Goal: Task Accomplishment & Management: Use online tool/utility

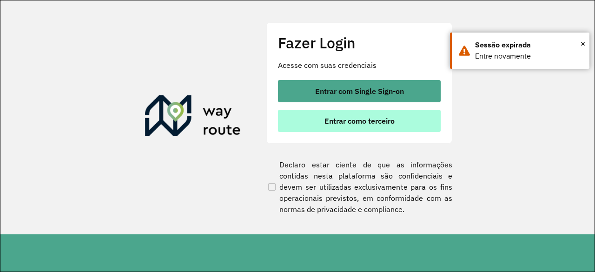
click at [351, 123] on span "Entrar como terceiro" at bounding box center [360, 120] width 70 height 7
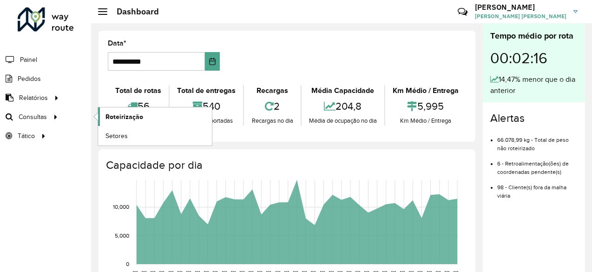
click at [125, 117] on span "Roteirização" at bounding box center [125, 117] width 38 height 10
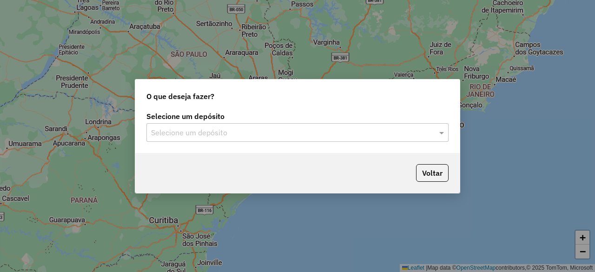
click at [286, 136] on input "text" at bounding box center [288, 132] width 274 height 11
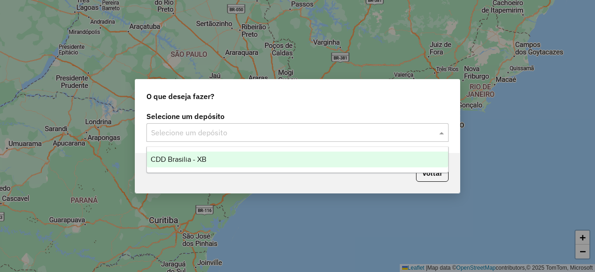
click at [272, 156] on div "CDD Brasilia - XB" at bounding box center [297, 160] width 301 height 16
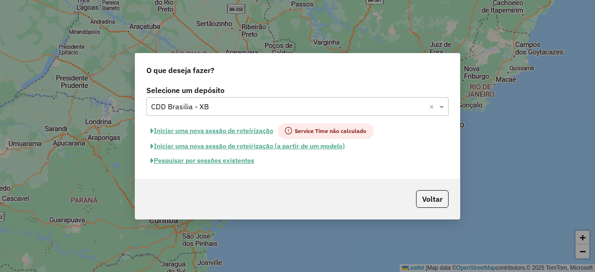
click at [232, 160] on button "Pesquisar por sessões existentes" at bounding box center [202, 160] width 112 height 14
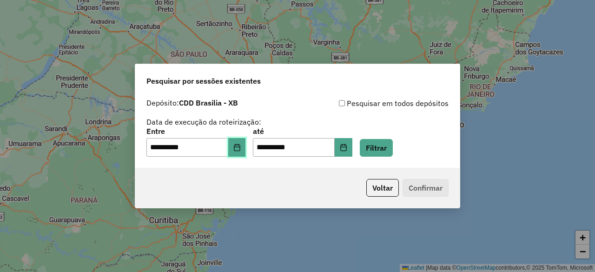
click at [241, 146] on icon "Choose Date" at bounding box center [236, 147] width 7 height 7
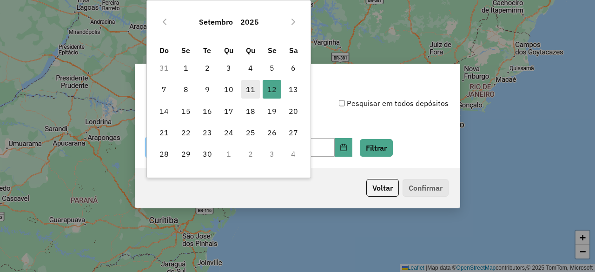
click at [251, 93] on span "11" at bounding box center [250, 89] width 19 height 19
type input "**********"
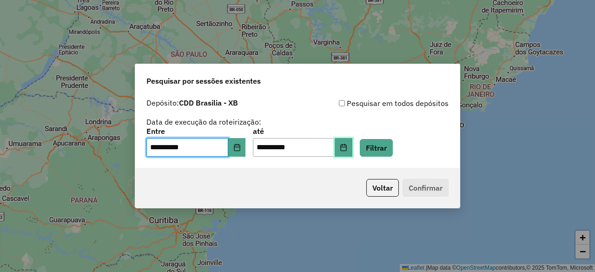
click at [352, 143] on button "Choose Date" at bounding box center [344, 147] width 18 height 19
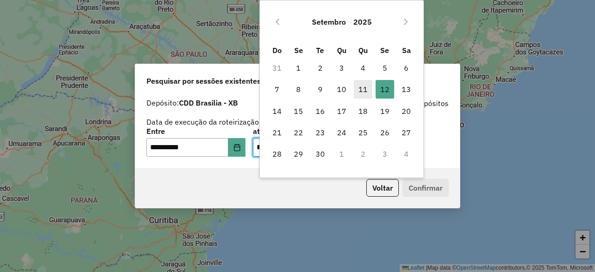
click at [365, 92] on span "11" at bounding box center [363, 89] width 19 height 19
type input "**********"
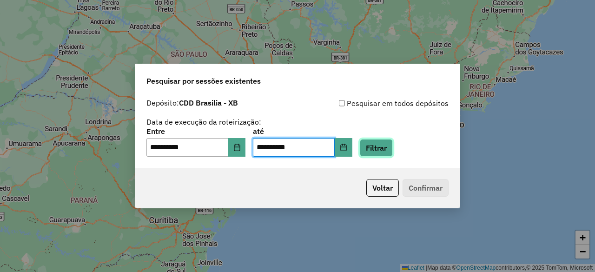
click at [392, 145] on button "Filtrar" at bounding box center [376, 148] width 33 height 18
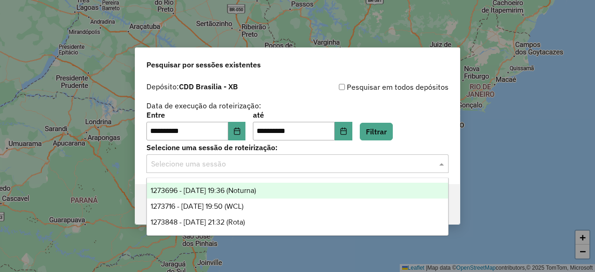
click at [334, 167] on input "text" at bounding box center [288, 164] width 274 height 11
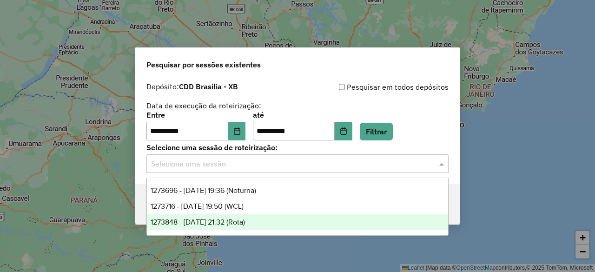
click at [283, 217] on div "1273848 - 11/09/2025 21:32 (Rota)" at bounding box center [297, 222] width 301 height 16
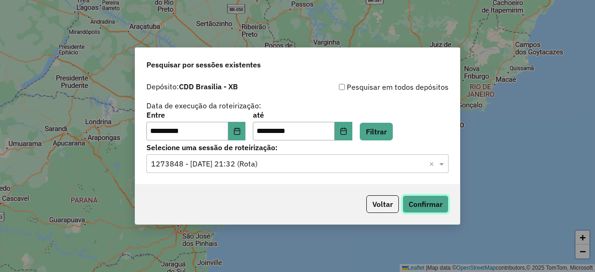
click at [429, 200] on button "Confirmar" at bounding box center [426, 204] width 46 height 18
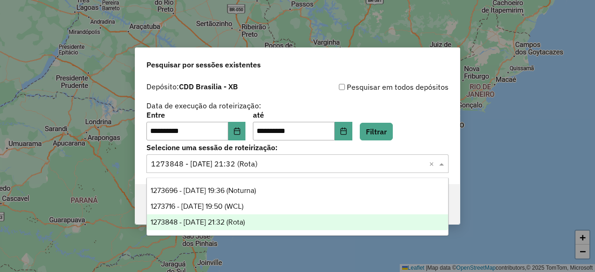
click at [285, 157] on div "Selecione uma sessão × 1273848 - 11/09/2025 21:32 (Rota) ×" at bounding box center [297, 163] width 302 height 19
click at [246, 133] on button "Choose Date" at bounding box center [237, 131] width 18 height 19
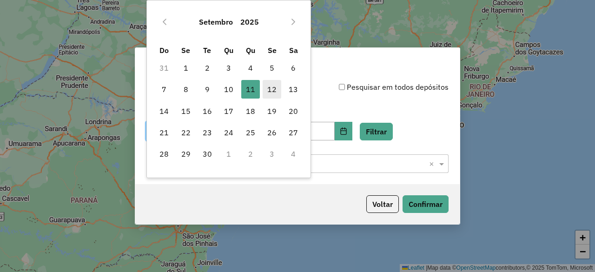
click at [277, 87] on span "12" at bounding box center [272, 89] width 19 height 19
type input "**********"
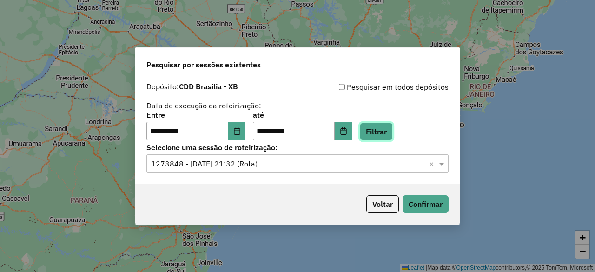
click at [377, 128] on button "Filtrar" at bounding box center [376, 132] width 33 height 18
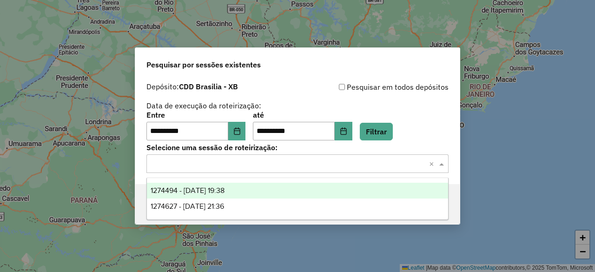
click at [302, 171] on div "Selecione uma sessão × ×" at bounding box center [297, 163] width 302 height 19
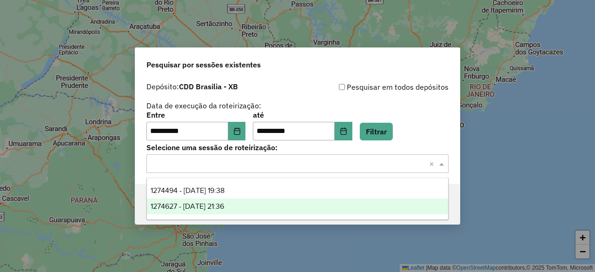
click at [276, 204] on div "1274627 - 12/09/2025 21:36" at bounding box center [297, 207] width 301 height 16
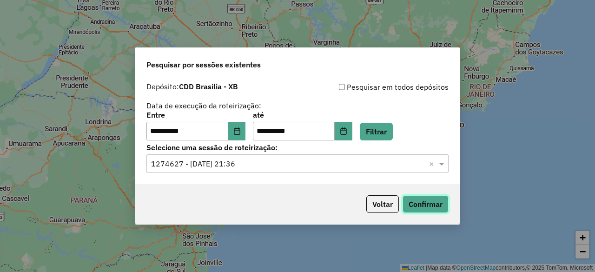
click at [421, 202] on button "Confirmar" at bounding box center [426, 204] width 46 height 18
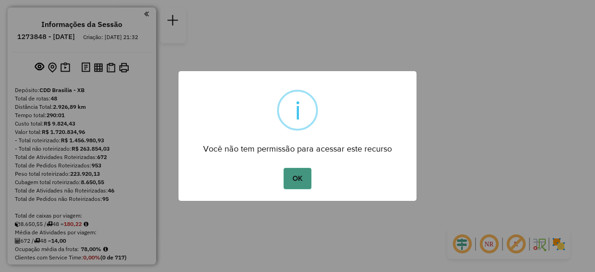
click at [295, 175] on button "OK" at bounding box center [297, 178] width 27 height 21
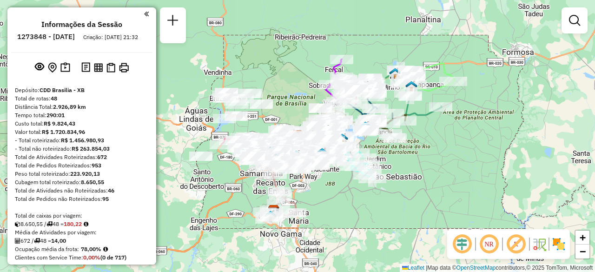
scroll to position [2053, 0]
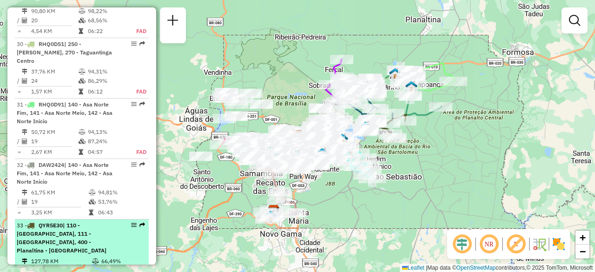
click at [70, 221] on div "33 - QYR5E30 | 110 - Itapoã, 111 - Paranoá, 400 - Planaltina - Vale do Amanhecer" at bounding box center [66, 237] width 99 height 33
select select "**********"
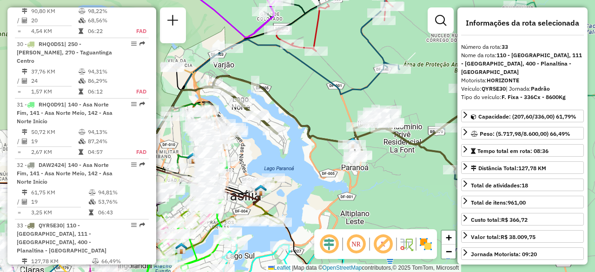
click at [345, 240] on img at bounding box center [342, 244] width 5 height 15
click at [349, 240] on em at bounding box center [356, 244] width 22 height 22
click at [331, 242] on em at bounding box center [329, 244] width 22 height 22
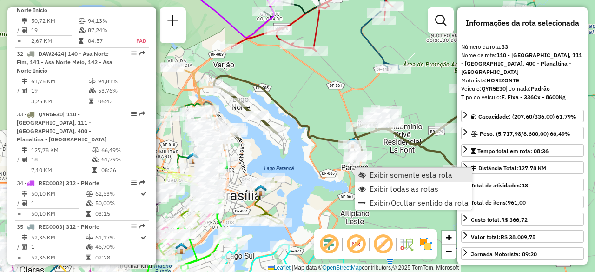
scroll to position [2177, 0]
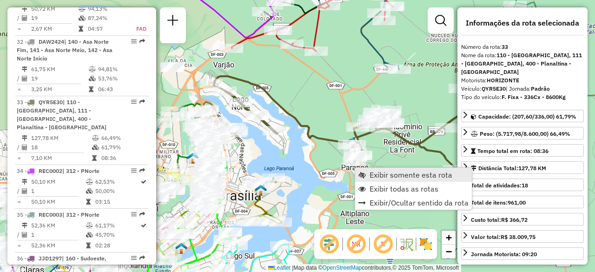
click at [375, 171] on span "Exibir somente esta rota" at bounding box center [411, 174] width 83 height 7
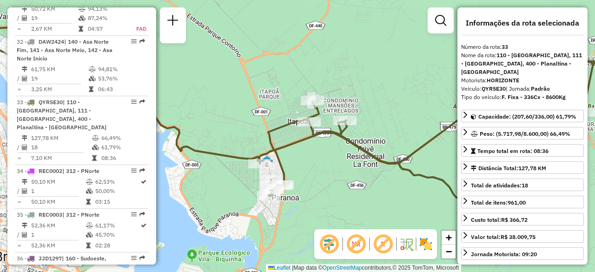
click at [383, 112] on div "Janela de atendimento Grade de atendimento Capacidade Transportadoras Veículos …" at bounding box center [297, 136] width 595 height 272
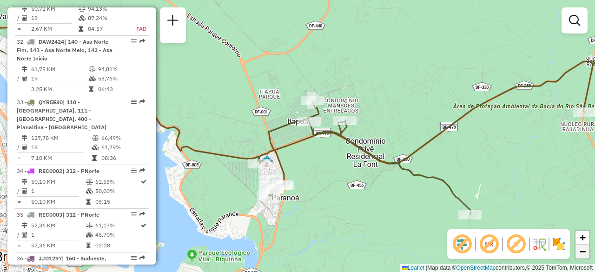
click at [580, 253] on span "−" at bounding box center [583, 252] width 6 height 12
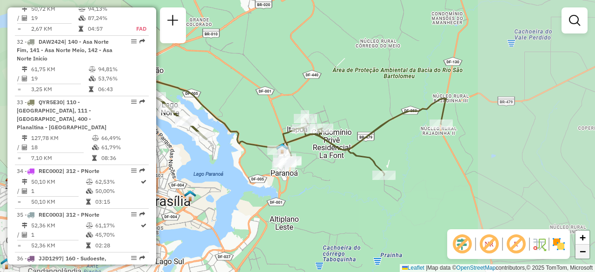
click at [580, 253] on span "−" at bounding box center [583, 252] width 6 height 12
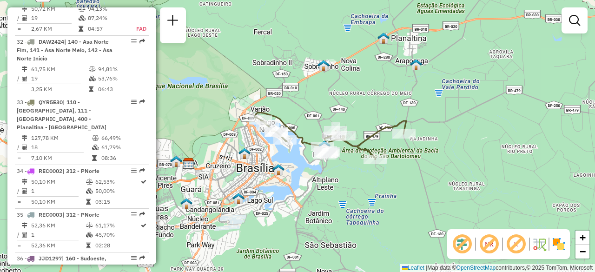
drag, startPoint x: 312, startPoint y: 82, endPoint x: 352, endPoint y: 87, distance: 40.7
click at [352, 87] on div "Janela de atendimento Grade de atendimento Capacidade Transportadoras Veículos …" at bounding box center [297, 136] width 595 height 272
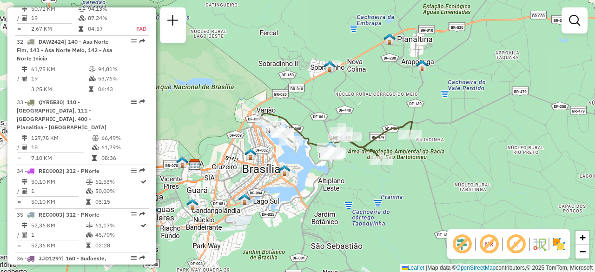
click at [557, 242] on img at bounding box center [558, 244] width 15 height 15
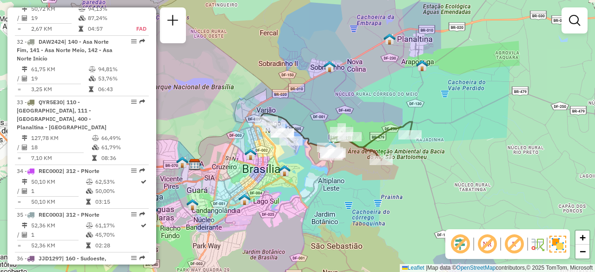
scroll to position [1106, 0]
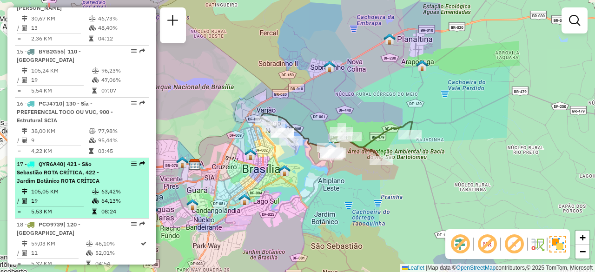
click at [88, 187] on td "105,05 KM" at bounding box center [61, 191] width 61 height 9
select select "**********"
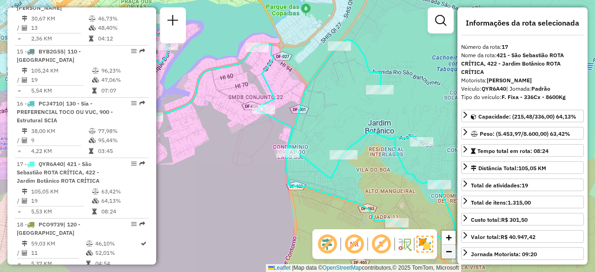
click at [451, 254] on span "−" at bounding box center [449, 252] width 6 height 12
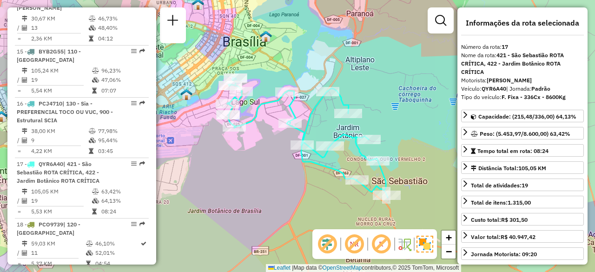
drag, startPoint x: 379, startPoint y: 90, endPoint x: 389, endPoint y: 91, distance: 9.8
click at [389, 91] on div "Janela de atendimento Grade de atendimento Capacidade Transportadoras Veículos …" at bounding box center [297, 136] width 595 height 272
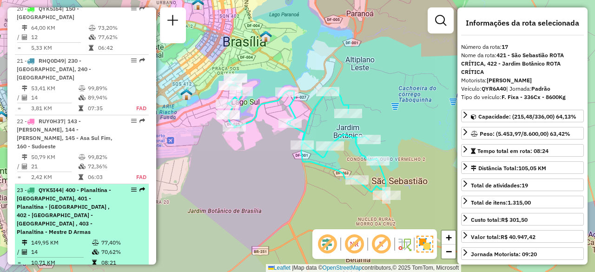
click at [85, 186] on span "| 400 - Planaltina - Vale do Amanhecer, 401 - Planaltina - Araponga , 402 - Pla…" at bounding box center [64, 210] width 94 height 49
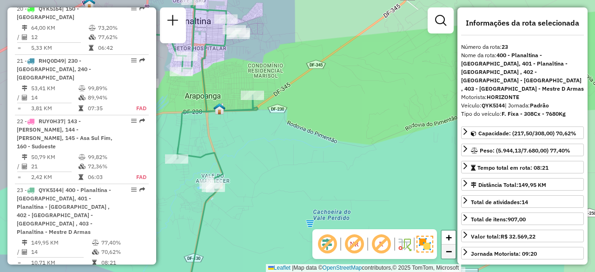
click at [444, 251] on link "−" at bounding box center [449, 252] width 14 height 14
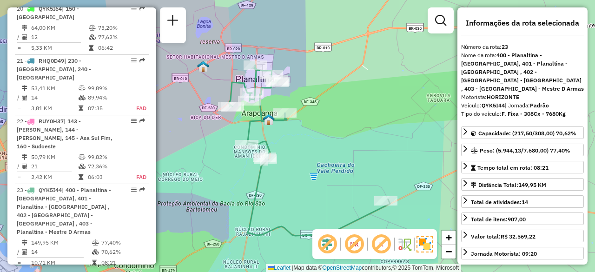
drag, startPoint x: 371, startPoint y: 174, endPoint x: 389, endPoint y: 169, distance: 19.0
click at [389, 169] on div "Janela de atendimento Grade de atendimento Capacidade Transportadoras Veículos …" at bounding box center [297, 136] width 595 height 272
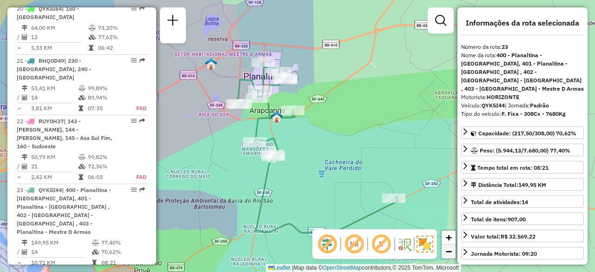
click at [446, 251] on span "−" at bounding box center [449, 252] width 6 height 12
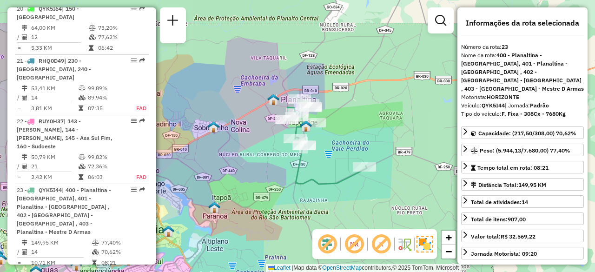
drag, startPoint x: 339, startPoint y: 121, endPoint x: 358, endPoint y: 121, distance: 19.1
click at [358, 121] on div "Janela de atendimento Grade de atendimento Capacidade Transportadoras Veículos …" at bounding box center [297, 136] width 595 height 272
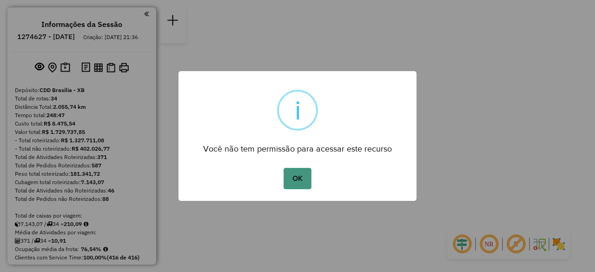
click at [301, 183] on button "OK" at bounding box center [297, 178] width 27 height 21
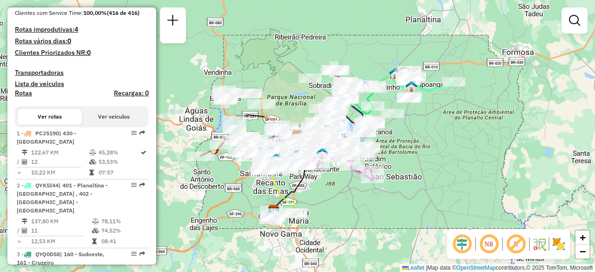
scroll to position [299, 0]
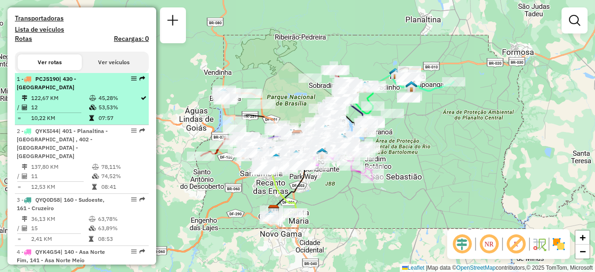
click at [78, 110] on td "12" at bounding box center [60, 107] width 58 height 9
select select "**********"
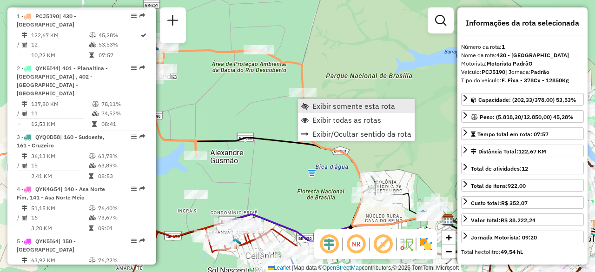
scroll to position [372, 0]
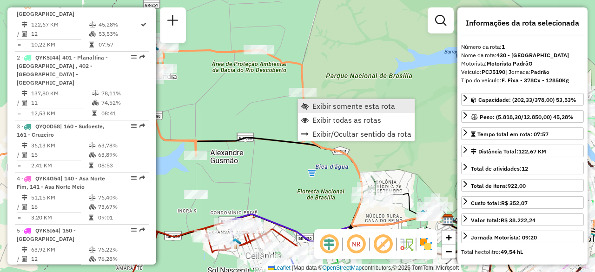
click at [321, 103] on span "Exibir somente esta rota" at bounding box center [353, 105] width 83 height 7
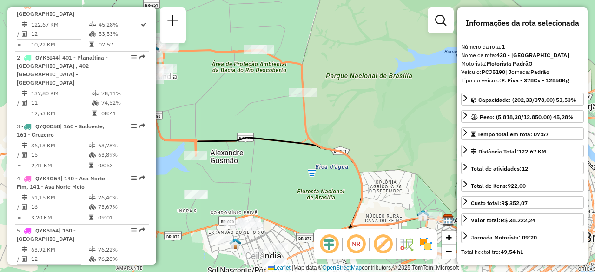
click at [355, 248] on em at bounding box center [356, 244] width 22 height 22
click at [338, 239] on em at bounding box center [329, 244] width 22 height 22
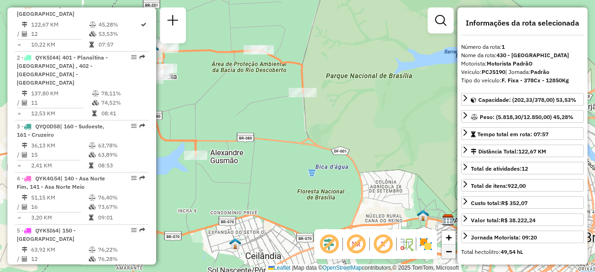
click at [447, 252] on span "−" at bounding box center [449, 252] width 6 height 12
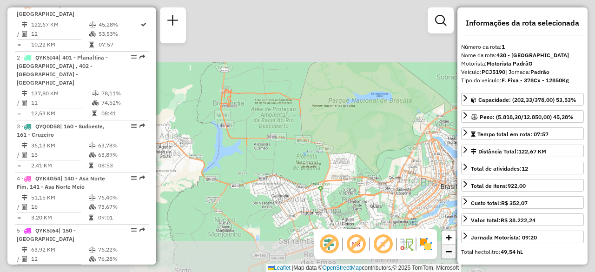
click at [447, 252] on span "−" at bounding box center [449, 252] width 6 height 12
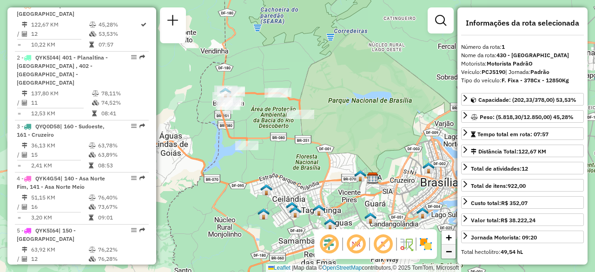
click at [447, 252] on span "−" at bounding box center [449, 252] width 6 height 12
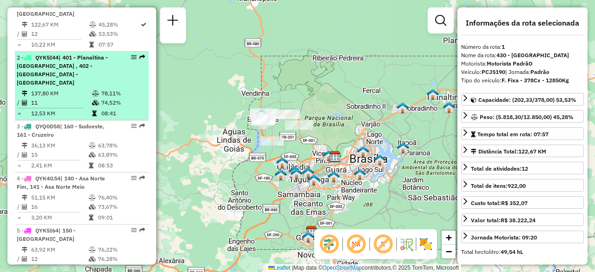
click at [118, 89] on td "78,11%" at bounding box center [123, 93] width 44 height 9
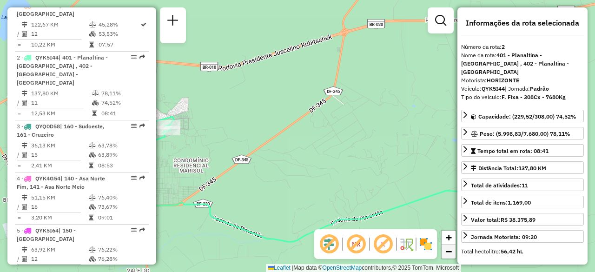
click at [450, 252] on span "−" at bounding box center [449, 252] width 6 height 12
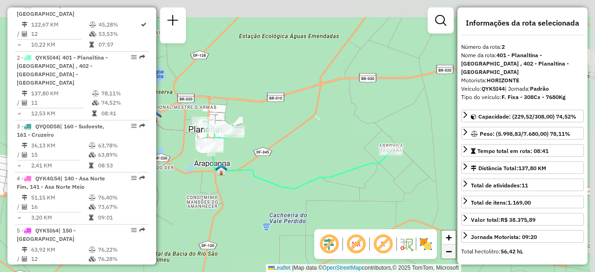
click at [450, 252] on span "−" at bounding box center [449, 252] width 6 height 12
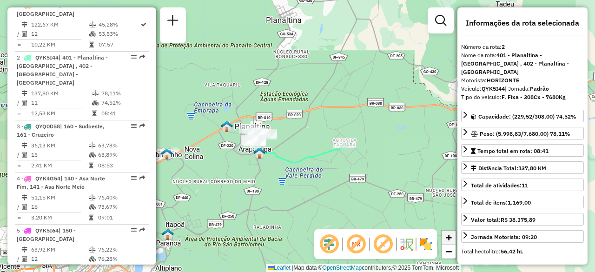
click at [450, 240] on span "+" at bounding box center [449, 238] width 6 height 12
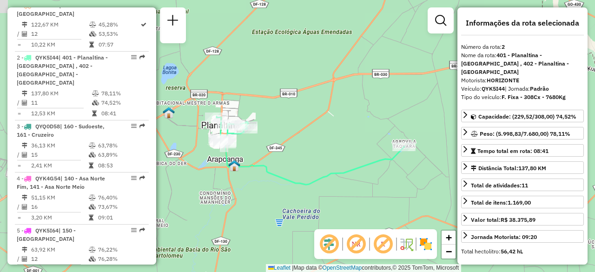
drag, startPoint x: 296, startPoint y: 119, endPoint x: 311, endPoint y: 115, distance: 15.9
click at [311, 115] on div "Janela de atendimento Grade de atendimento Capacidade Transportadoras Veículos …" at bounding box center [297, 136] width 595 height 272
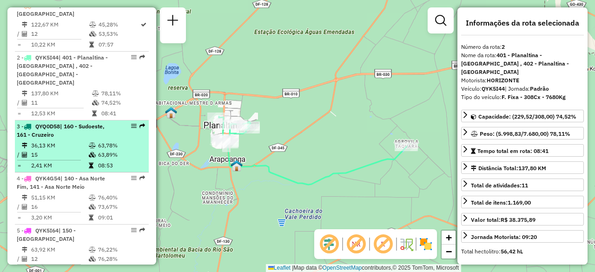
click at [76, 129] on div "3 - QYQ0D58 | 160 - Sudoeste, 161 - Cruzeiro" at bounding box center [66, 130] width 99 height 17
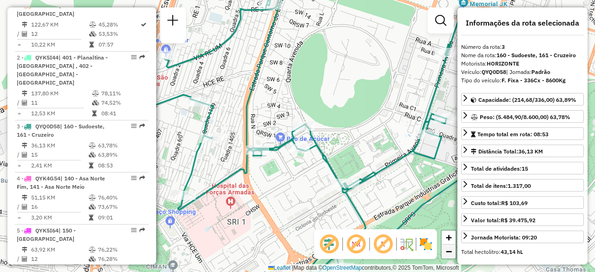
click at [447, 255] on span "−" at bounding box center [449, 252] width 6 height 12
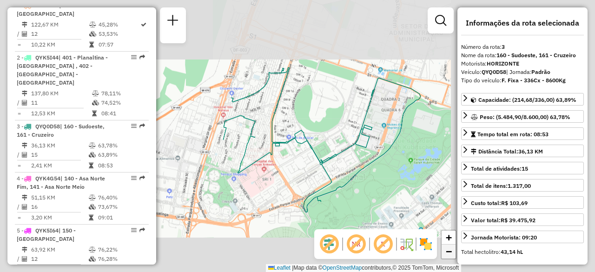
click at [447, 255] on span "−" at bounding box center [449, 252] width 6 height 12
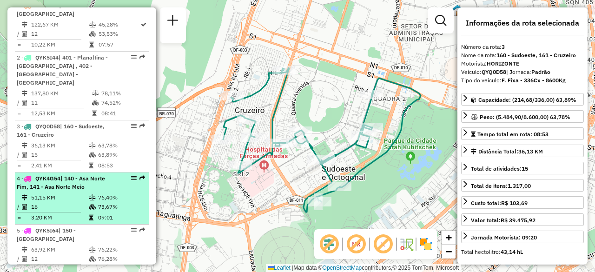
click at [74, 175] on span "| 140 - Asa Norte Fim, 141 - Asa Norte Meio" at bounding box center [61, 182] width 88 height 15
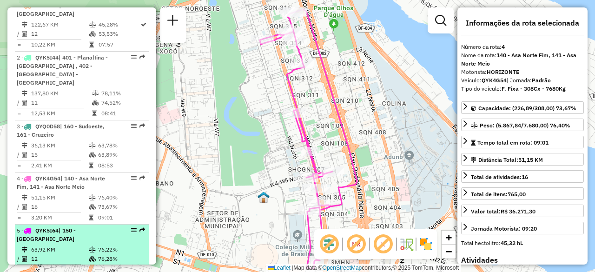
click at [71, 226] on li "5 - QYK5I64 | 150 - [GEOGRAPHIC_DATA] 63,92 KM 76,22% / 12 76,28% = 5,33 KM 08:…" at bounding box center [82, 251] width 134 height 52
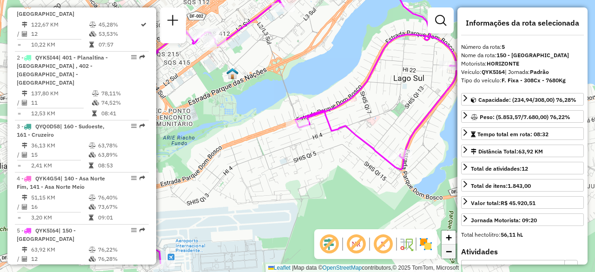
click at [448, 250] on span "−" at bounding box center [449, 252] width 6 height 12
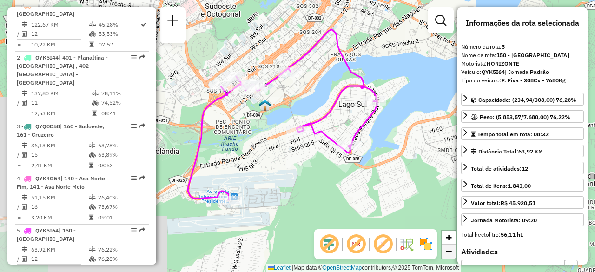
click at [448, 250] on span "−" at bounding box center [449, 252] width 6 height 12
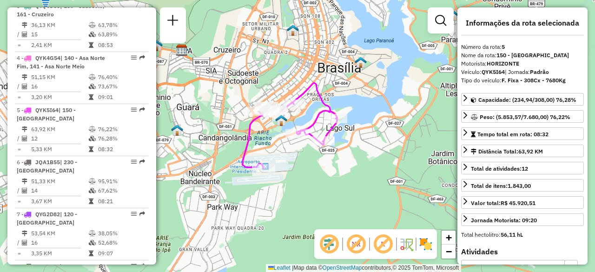
scroll to position [516, 0]
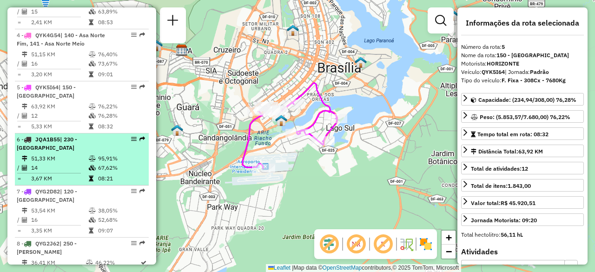
click at [77, 136] on span "| 230 - [GEOGRAPHIC_DATA]" at bounding box center [47, 143] width 60 height 15
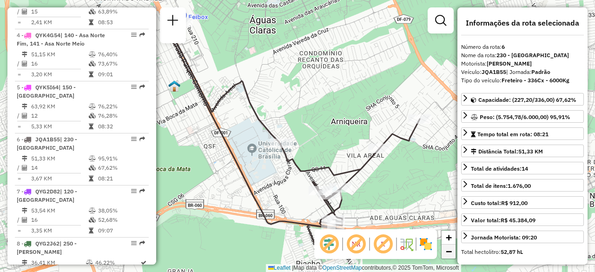
click at [448, 252] on span "−" at bounding box center [449, 252] width 6 height 12
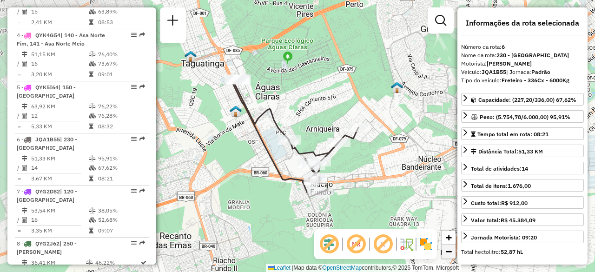
click at [448, 252] on span "−" at bounding box center [449, 252] width 6 height 12
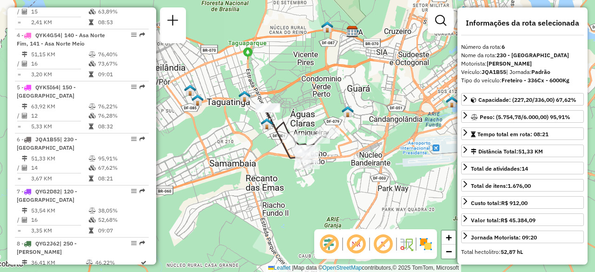
scroll to position [570, 0]
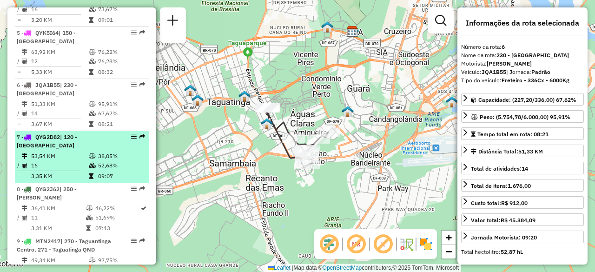
click at [97, 133] on div "7 - QYG2D82 | 120 - [GEOGRAPHIC_DATA]" at bounding box center [66, 141] width 99 height 17
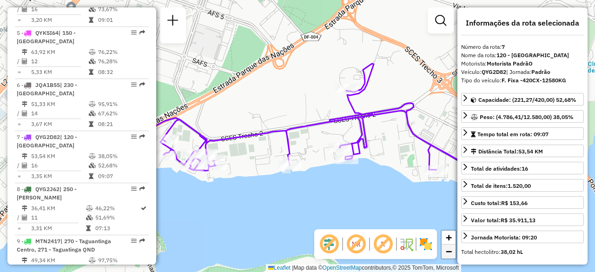
click at [448, 249] on span "−" at bounding box center [449, 252] width 6 height 12
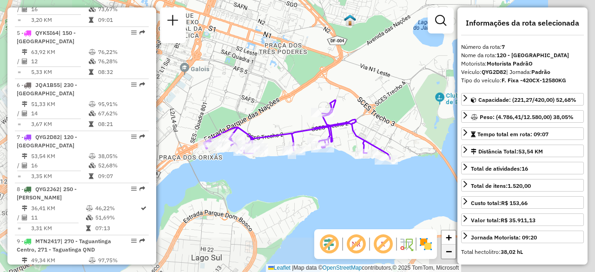
click at [448, 249] on span "−" at bounding box center [449, 252] width 6 height 12
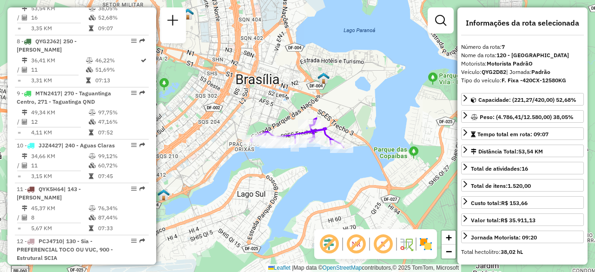
scroll to position [735, 0]
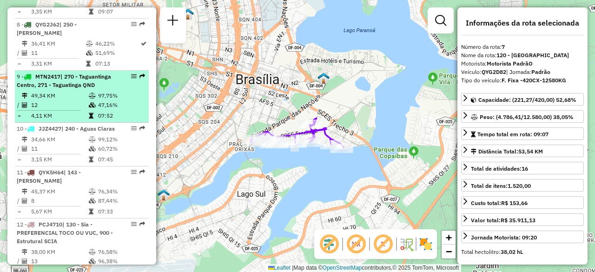
click at [88, 100] on td at bounding box center [92, 104] width 9 height 9
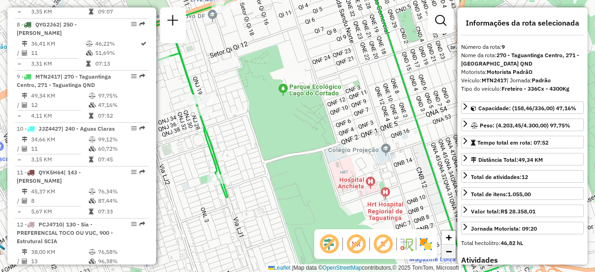
click at [447, 251] on span "−" at bounding box center [449, 252] width 6 height 12
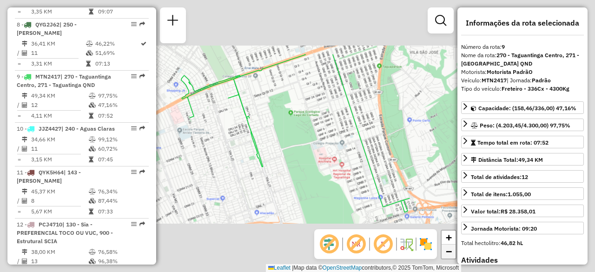
click at [447, 251] on span "−" at bounding box center [449, 252] width 6 height 12
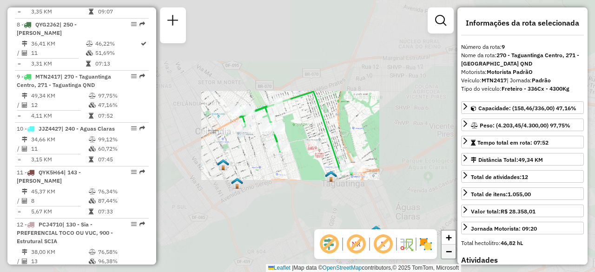
click at [447, 251] on span "−" at bounding box center [449, 252] width 6 height 12
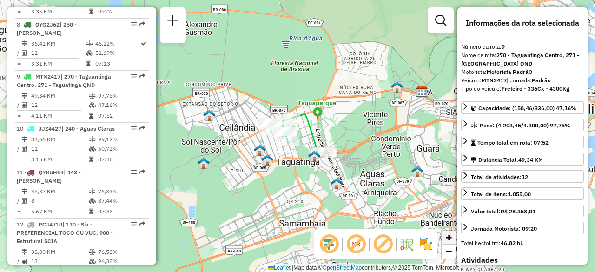
click at [447, 235] on span "+" at bounding box center [449, 238] width 6 height 12
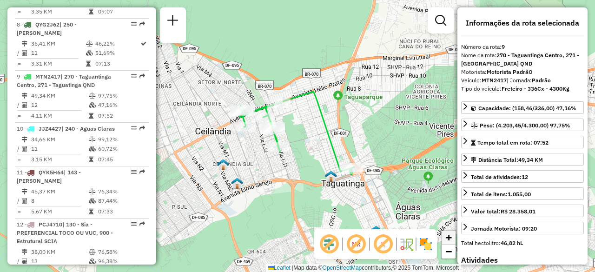
click at [450, 239] on span "+" at bounding box center [449, 238] width 6 height 12
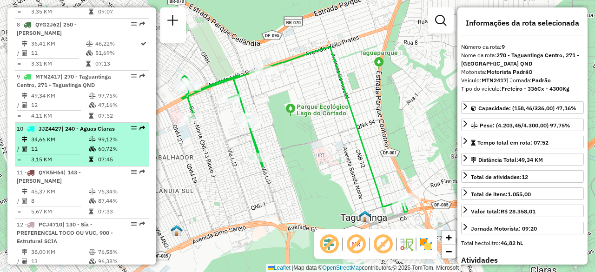
click at [118, 144] on td "60,72%" at bounding box center [121, 148] width 47 height 9
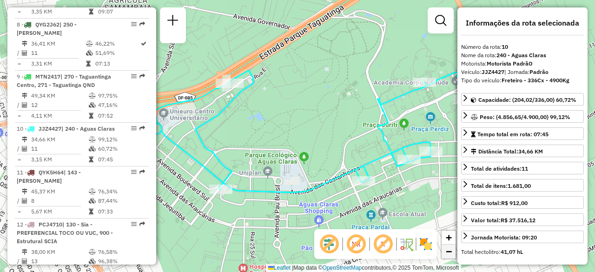
click at [451, 255] on span "−" at bounding box center [449, 252] width 6 height 12
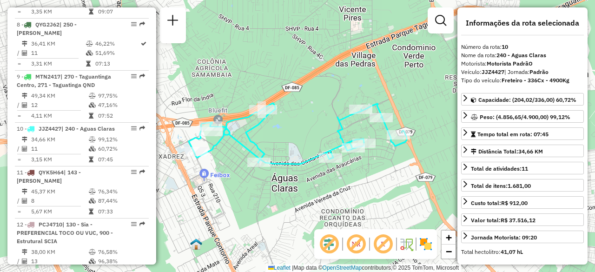
click at [260, 204] on div "Janela de atendimento Grade de atendimento Capacidade Transportadoras Veículos …" at bounding box center [297, 136] width 595 height 272
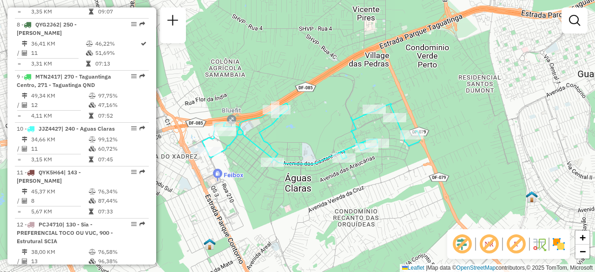
drag, startPoint x: 260, startPoint y: 204, endPoint x: 273, endPoint y: 204, distance: 13.5
click at [273, 204] on div "Janela de atendimento Grade de atendimento Capacidade Transportadoras Veículos …" at bounding box center [297, 136] width 595 height 272
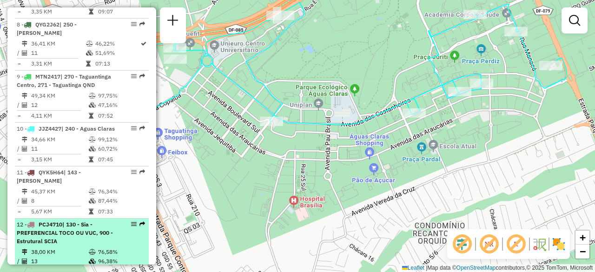
click at [82, 221] on span "| 130 - Sia - PREFERENCIAL TOCO OU VUC, 900 - Estrutural SCIA" at bounding box center [65, 233] width 96 height 24
select select "**********"
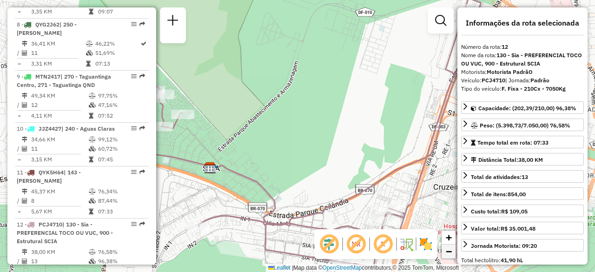
click at [448, 253] on span "−" at bounding box center [449, 252] width 6 height 12
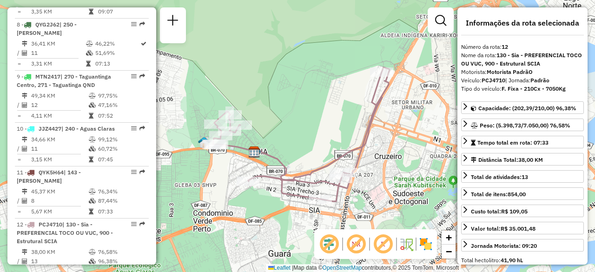
click at [312, 106] on div "Janela de atendimento Grade de atendimento Capacidade Transportadoras Veículos …" at bounding box center [297, 136] width 595 height 272
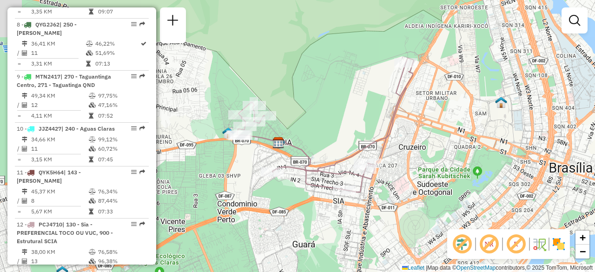
drag, startPoint x: 312, startPoint y: 106, endPoint x: 341, endPoint y: 96, distance: 31.2
click at [341, 96] on div "Janela de atendimento Grade de atendimento Capacidade Transportadoras Veículos …" at bounding box center [297, 136] width 595 height 272
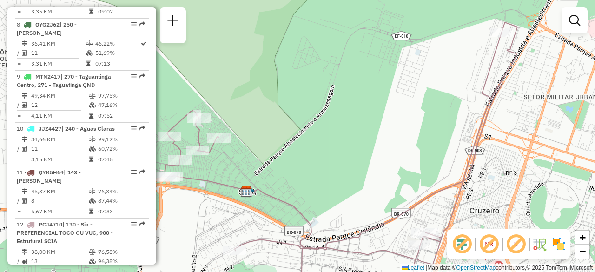
drag, startPoint x: 337, startPoint y: 137, endPoint x: 357, endPoint y: 142, distance: 21.1
click at [357, 142] on div "Janela de atendimento Grade de atendimento Capacidade Transportadoras Veículos …" at bounding box center [297, 136] width 595 height 272
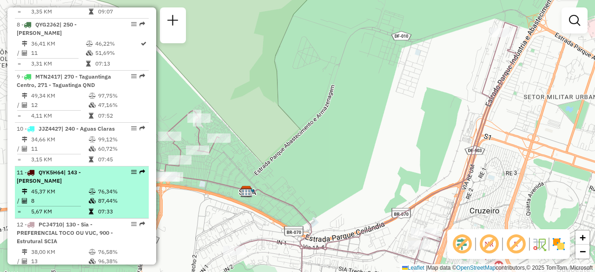
click at [73, 168] on div "11 - QYK5H64 | 143 - [PERSON_NAME]" at bounding box center [66, 176] width 99 height 17
select select "**********"
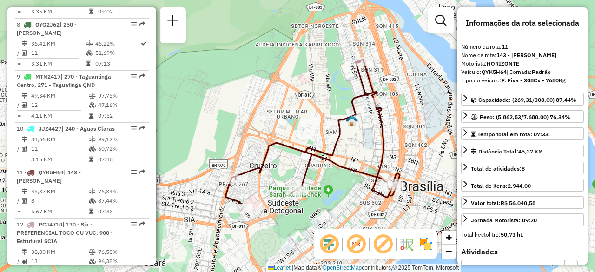
drag, startPoint x: 389, startPoint y: 119, endPoint x: 405, endPoint y: 118, distance: 16.3
click at [405, 118] on div "Janela de atendimento Grade de atendimento Capacidade Transportadoras Veículos …" at bounding box center [297, 136] width 595 height 272
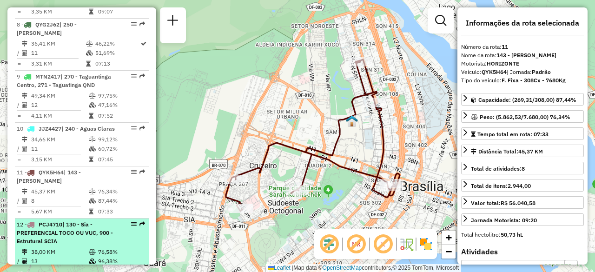
click at [86, 226] on span "| 130 - Sia - PREFERENCIAL TOCO OU VUC, 900 - Estrutural SCIA" at bounding box center [65, 233] width 96 height 24
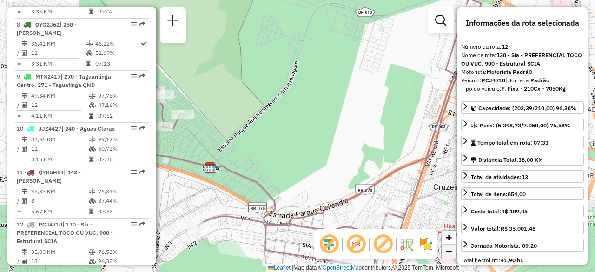
click at [447, 255] on span "−" at bounding box center [449, 252] width 6 height 12
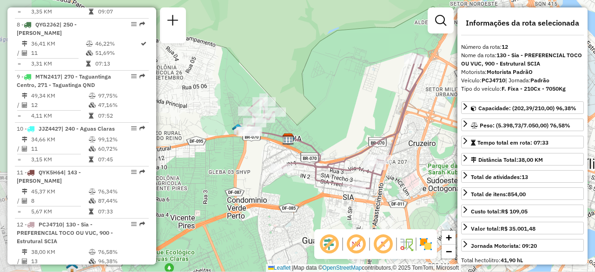
drag, startPoint x: 333, startPoint y: 120, endPoint x: 367, endPoint y: 107, distance: 36.8
click at [367, 107] on div "Janela de atendimento Grade de atendimento Capacidade Transportadoras Veículos …" at bounding box center [297, 136] width 595 height 272
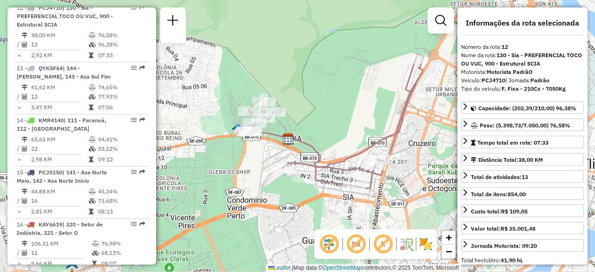
scroll to position [955, 0]
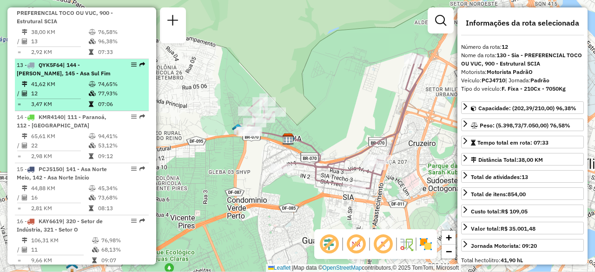
click at [68, 100] on td "3,47 KM" at bounding box center [60, 104] width 58 height 9
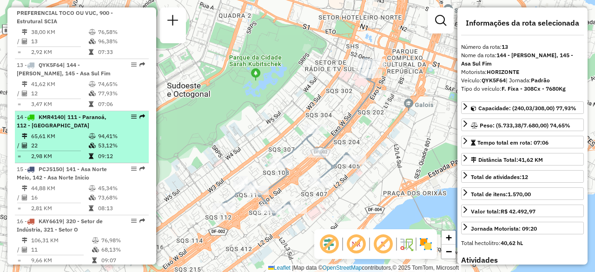
click at [76, 132] on td "65,61 KM" at bounding box center [60, 136] width 58 height 9
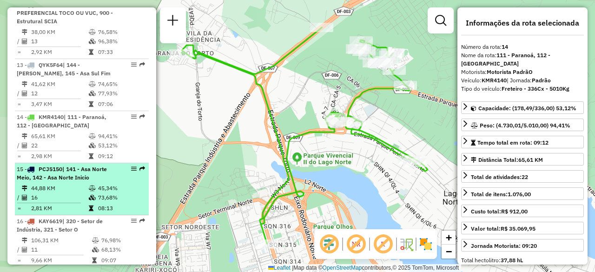
click at [81, 184] on td "44,88 KM" at bounding box center [60, 188] width 58 height 9
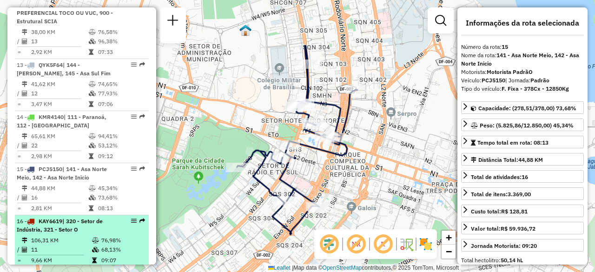
click at [79, 218] on div "16 - KAY6619 | 320 - Setor de Indústria, 321 - Setor O" at bounding box center [66, 225] width 99 height 17
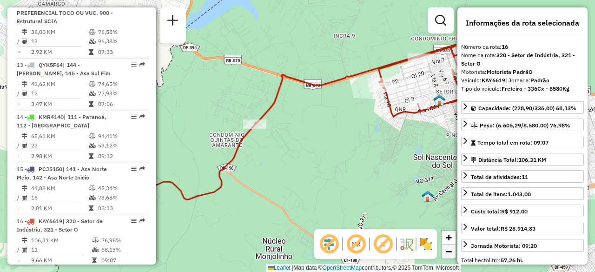
click at [450, 253] on span "−" at bounding box center [449, 252] width 6 height 12
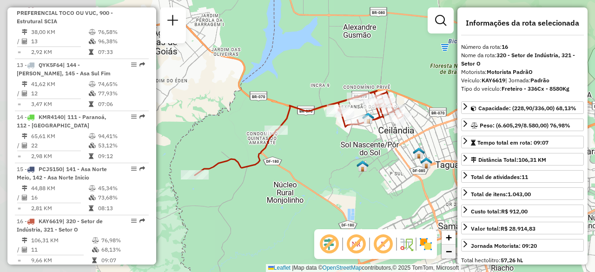
click at [450, 253] on span "−" at bounding box center [449, 252] width 6 height 12
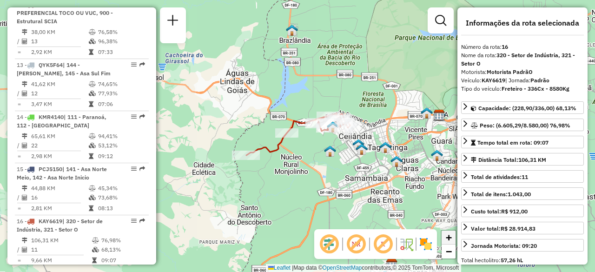
click at [449, 231] on link "+" at bounding box center [449, 238] width 14 height 14
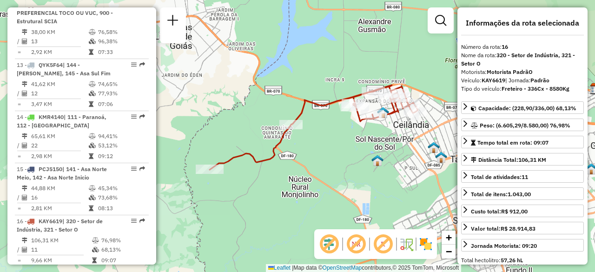
drag, startPoint x: 312, startPoint y: 204, endPoint x: 326, endPoint y: 199, distance: 15.9
click at [326, 199] on div "Janela de atendimento Grade de atendimento Capacidade Transportadoras Veículos …" at bounding box center [297, 136] width 595 height 272
click at [156, 132] on div "Janela de atendimento Grade de atendimento Capacidade Transportadoras Veículos …" at bounding box center [297, 136] width 595 height 272
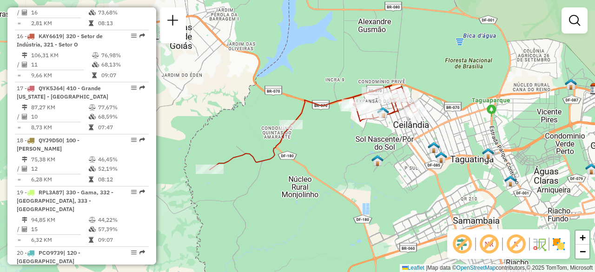
scroll to position [1142, 0]
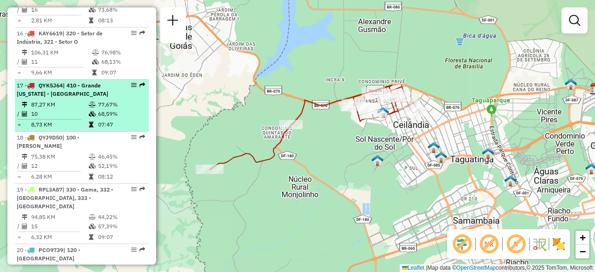
click at [89, 111] on icon at bounding box center [92, 114] width 7 height 6
select select "**********"
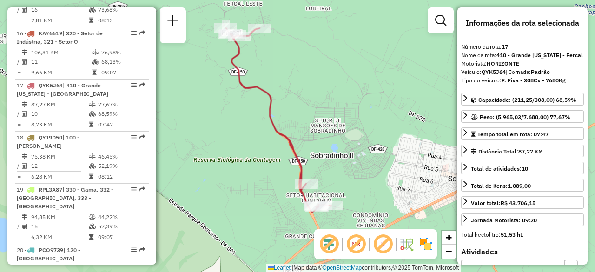
drag, startPoint x: 264, startPoint y: 154, endPoint x: 245, endPoint y: 135, distance: 27.3
click at [245, 135] on div "Janela de atendimento Grade de atendimento Capacidade Transportadoras Veículos …" at bounding box center [297, 136] width 595 height 272
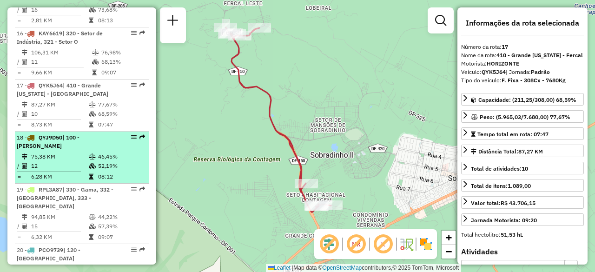
click at [108, 152] on td "46,45%" at bounding box center [121, 156] width 47 height 9
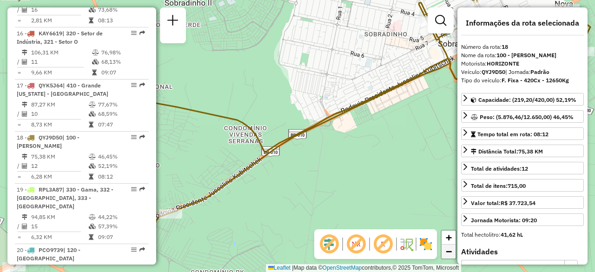
click at [447, 250] on span "−" at bounding box center [449, 252] width 6 height 12
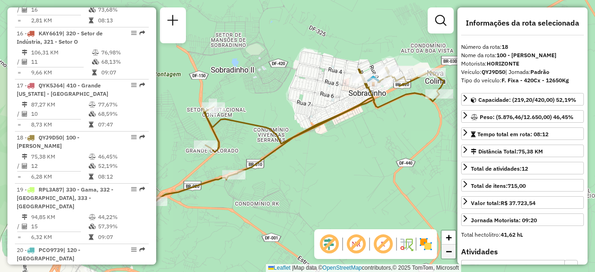
click at [447, 250] on span "−" at bounding box center [449, 252] width 6 height 12
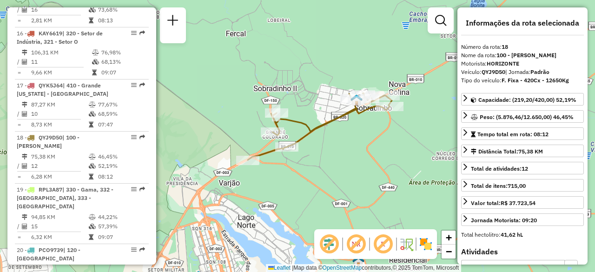
drag, startPoint x: 332, startPoint y: 177, endPoint x: 354, endPoint y: 169, distance: 23.8
click at [354, 169] on div "Janela de atendimento Grade de atendimento Capacidade Transportadoras Veículos …" at bounding box center [297, 136] width 595 height 272
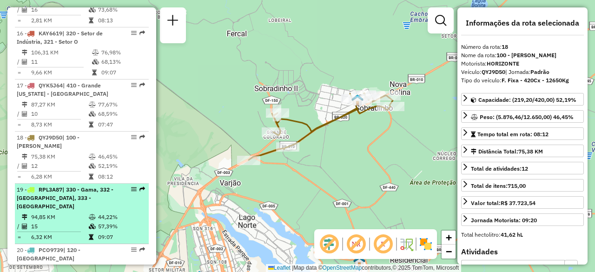
click at [88, 222] on td at bounding box center [92, 226] width 9 height 9
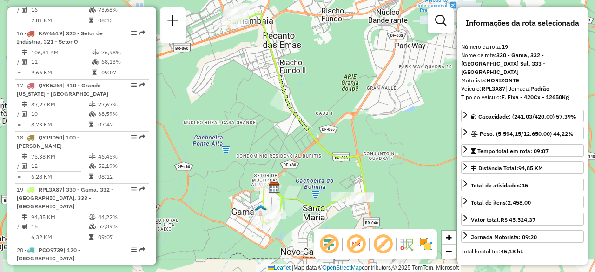
drag, startPoint x: 265, startPoint y: 153, endPoint x: 263, endPoint y: 133, distance: 20.5
click at [263, 133] on div "Janela de atendimento Grade de atendimento Capacidade Transportadoras Veículos …" at bounding box center [297, 136] width 595 height 272
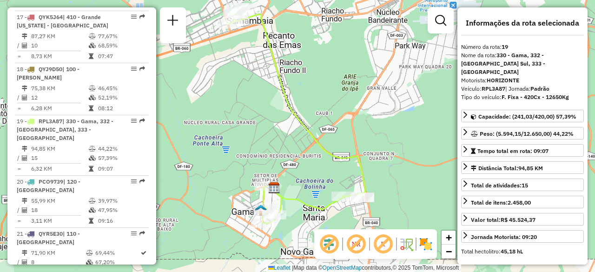
scroll to position [1214, 0]
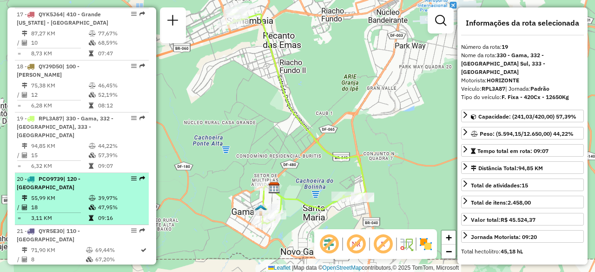
click at [93, 195] on icon at bounding box center [92, 198] width 7 height 6
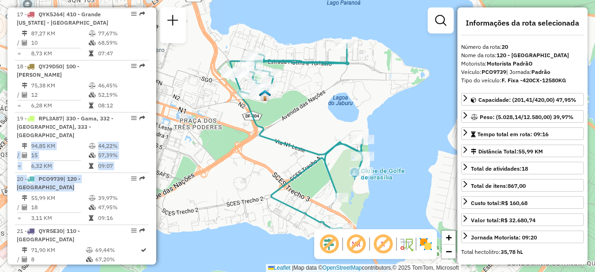
drag, startPoint x: 153, startPoint y: 150, endPoint x: 153, endPoint y: 162, distance: 11.7
click at [153, 162] on div "Informações da Sessão 1274627 - [DATE] Criação: [DATE] 21:36 Depósito: CDD Bras…" at bounding box center [81, 135] width 149 height 257
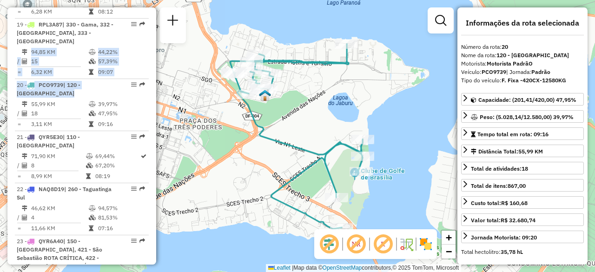
scroll to position [1311, 0]
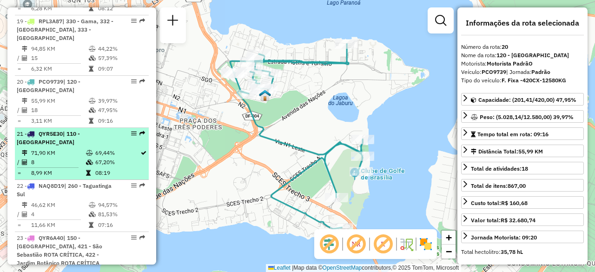
click at [78, 130] on span "| 110 - [GEOGRAPHIC_DATA]" at bounding box center [48, 137] width 63 height 15
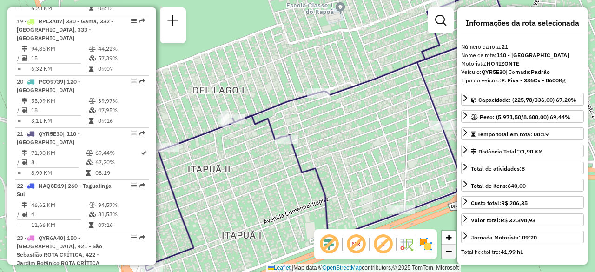
click at [449, 248] on span "−" at bounding box center [449, 252] width 6 height 12
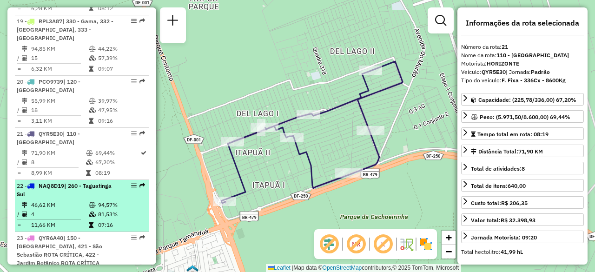
click at [86, 182] on div "22 - NAQ8D19 | 260 - Taguatinga Sul" at bounding box center [66, 190] width 99 height 17
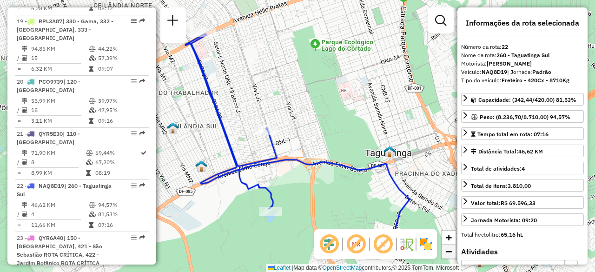
click at [447, 252] on span "−" at bounding box center [449, 252] width 6 height 12
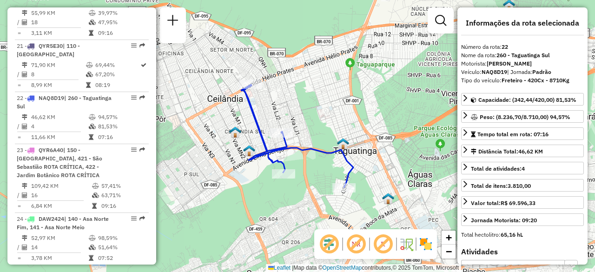
scroll to position [1416, 0]
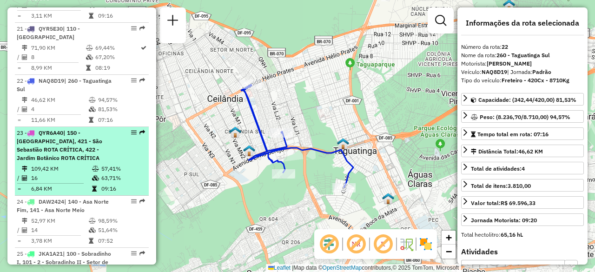
click at [79, 164] on td "109,42 KM" at bounding box center [61, 168] width 61 height 9
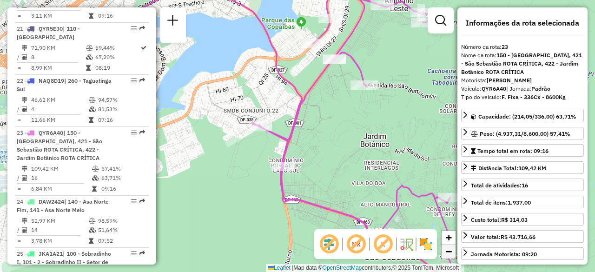
click at [445, 254] on link "−" at bounding box center [449, 252] width 14 height 14
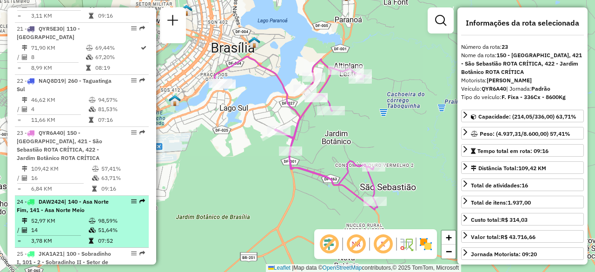
click at [91, 198] on div "24 - DAW2424 | 140 - Asa Norte Fim, 141 - Asa Norte Meio" at bounding box center [66, 206] width 99 height 17
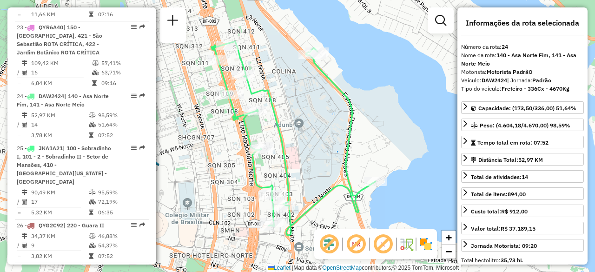
scroll to position [1590, 0]
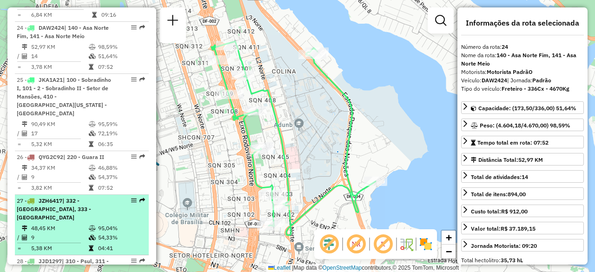
click at [77, 195] on li "27 - JZH6417 | 332 - [GEOGRAPHIC_DATA], 333 - [GEOGRAPHIC_DATA] 48,45 KM 95,04%…" at bounding box center [82, 225] width 134 height 60
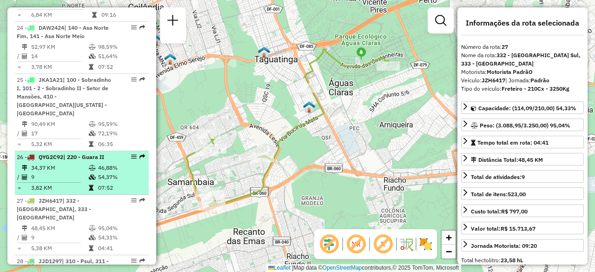
click at [75, 163] on td "34,37 KM" at bounding box center [60, 167] width 58 height 9
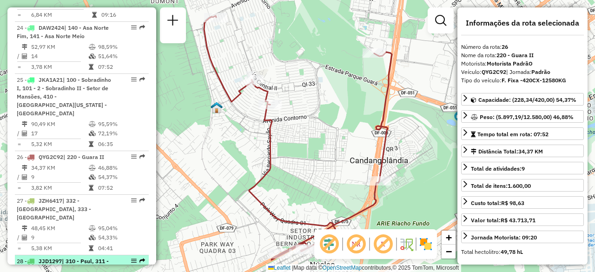
click at [61, 258] on span "JJD1297" at bounding box center [50, 261] width 23 height 7
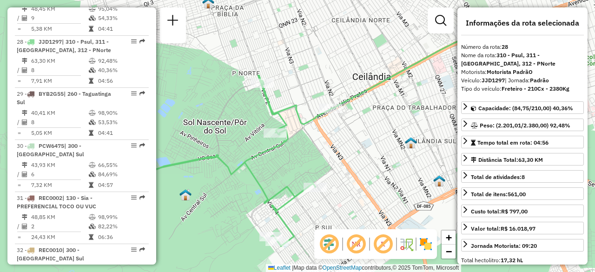
scroll to position [1829, 0]
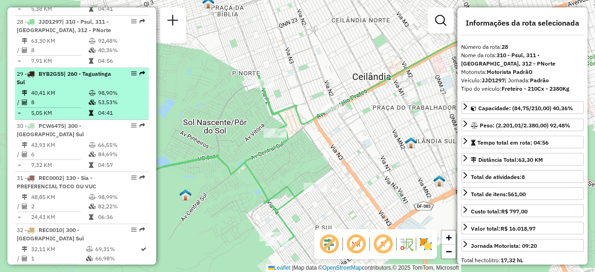
click at [88, 88] on td at bounding box center [92, 92] width 9 height 9
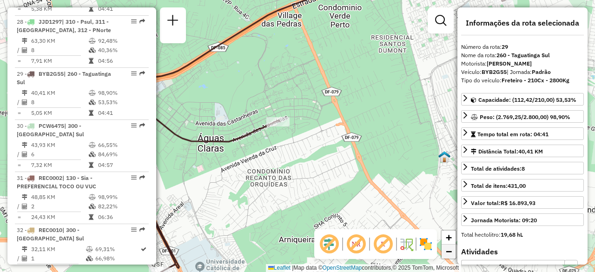
click at [451, 250] on span "−" at bounding box center [449, 252] width 6 height 12
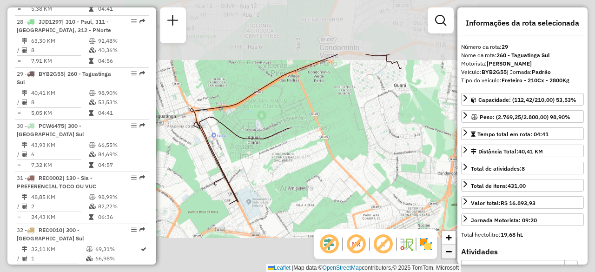
click at [451, 250] on span "−" at bounding box center [449, 252] width 6 height 12
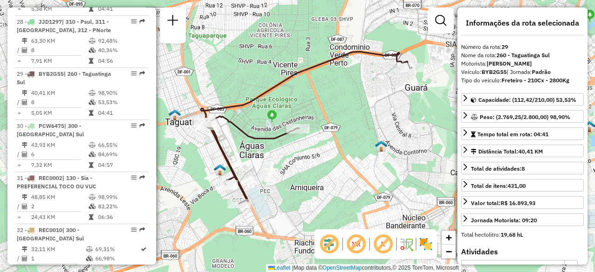
drag, startPoint x: 355, startPoint y: 101, endPoint x: 367, endPoint y: 101, distance: 12.6
click at [367, 101] on div "Janela de atendimento Grade de atendimento Capacidade Transportadoras Veículos …" at bounding box center [297, 136] width 595 height 272
